Goal: Browse casually

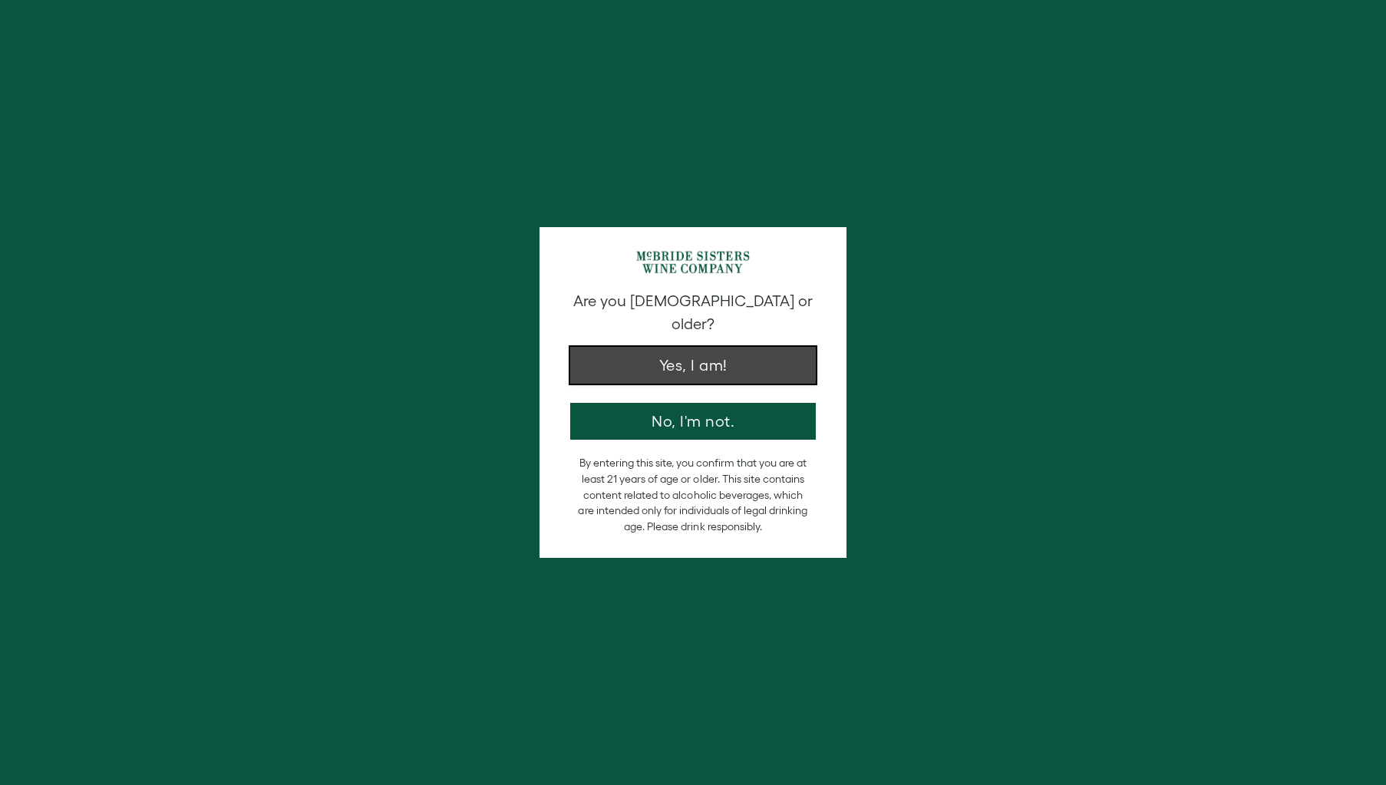
click at [724, 348] on button "Yes, I am!" at bounding box center [693, 365] width 246 height 37
